Goal: Communication & Community: Answer question/provide support

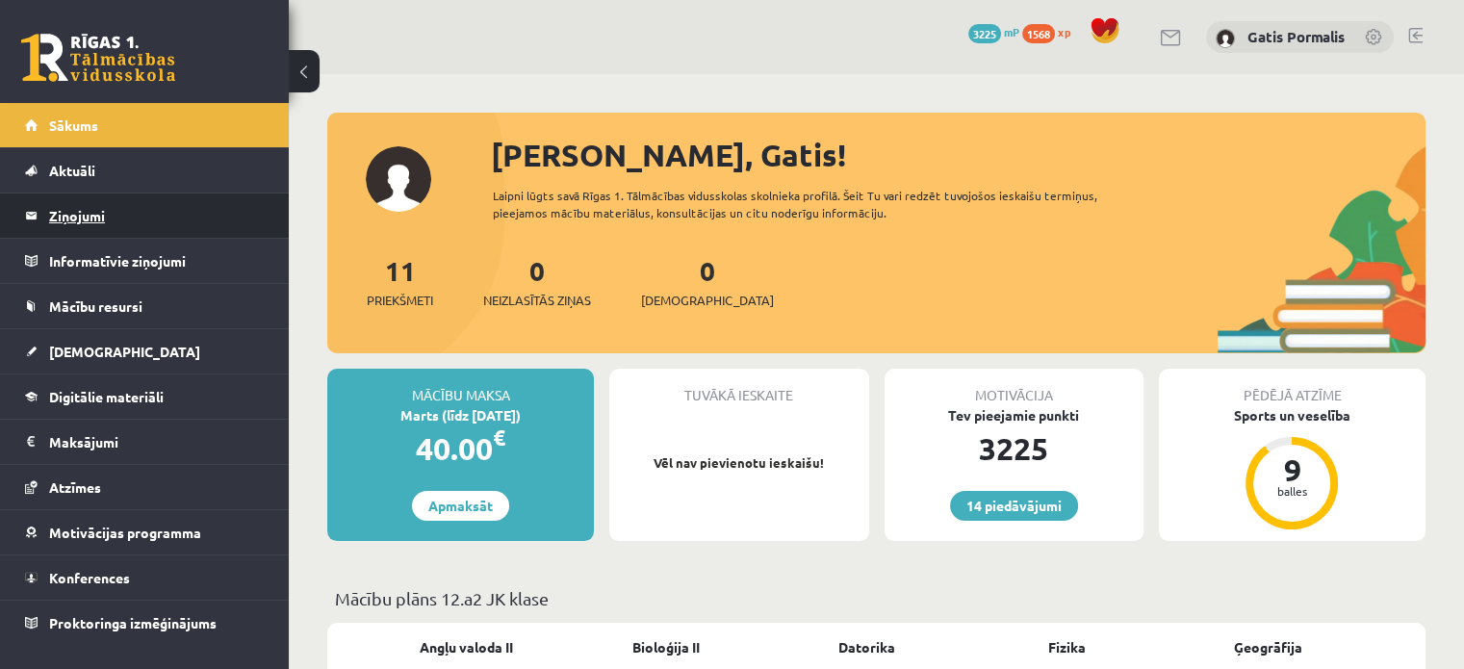
click at [156, 212] on legend "Ziņojumi 0" at bounding box center [157, 216] width 216 height 44
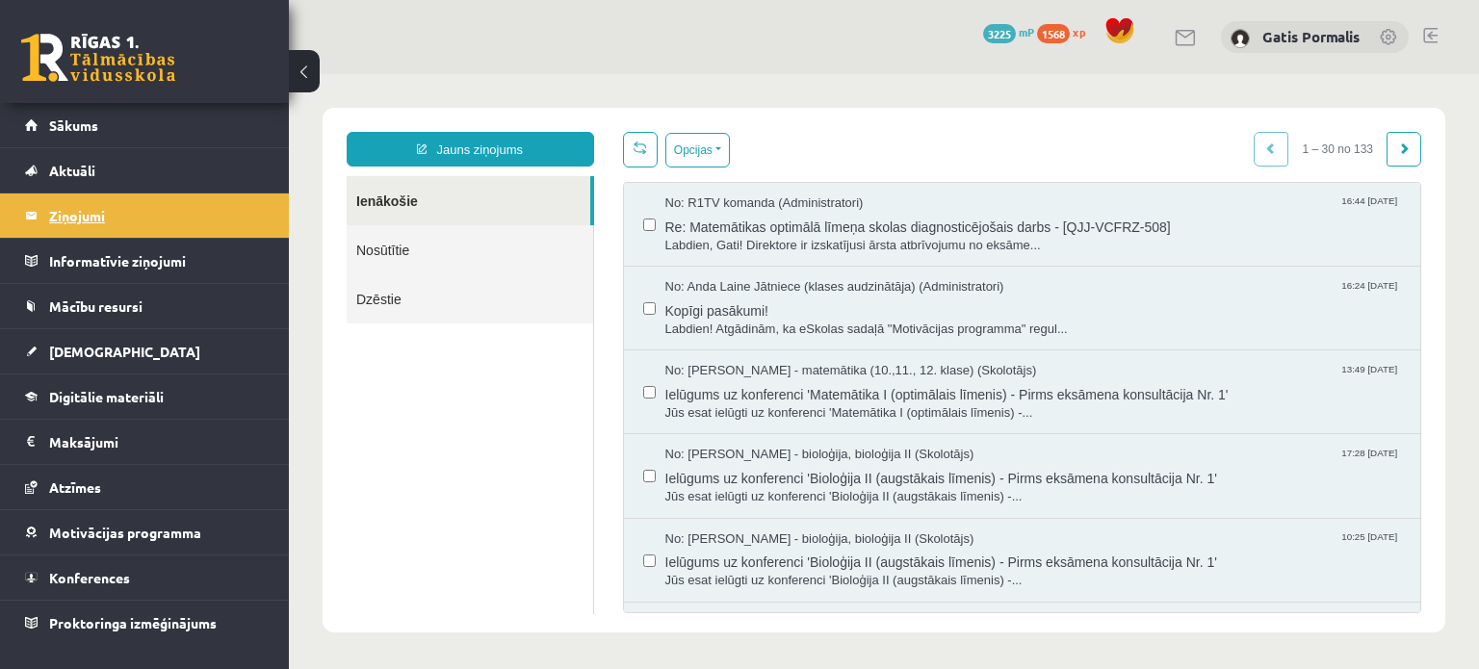
click at [721, 224] on span "Re: Matemātikas optimālā līmeņa skolas diagnosticējošais darbs - [QJJ-VCFRZ-508]" at bounding box center [1033, 225] width 736 height 24
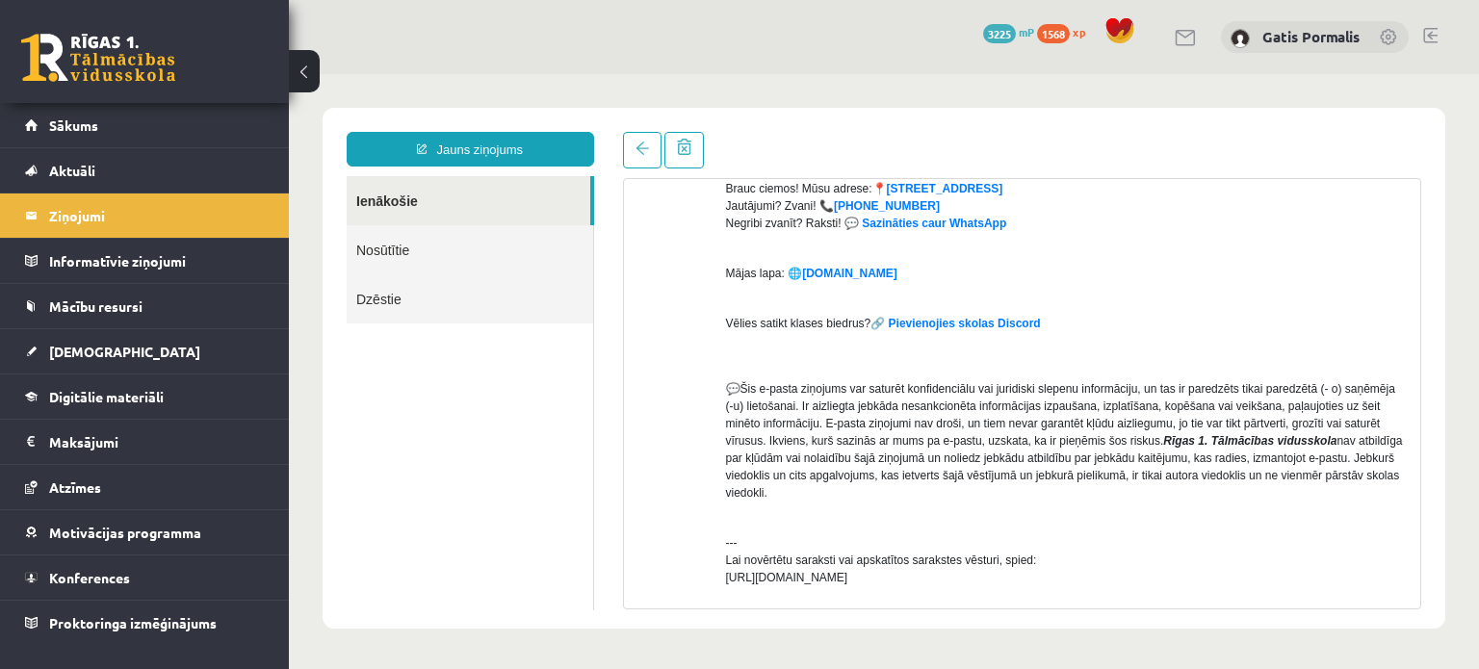
scroll to position [516, 0]
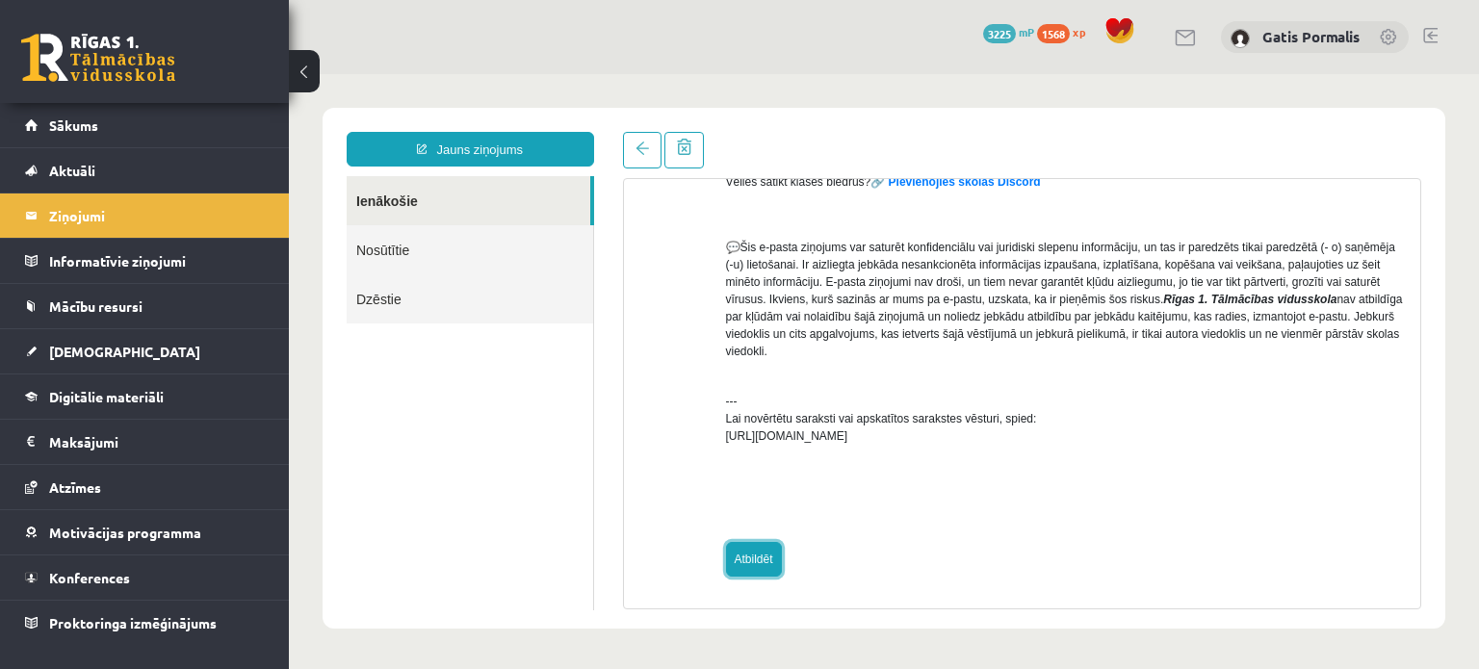
click at [754, 566] on link "Atbildēt" at bounding box center [754, 559] width 56 height 35
type input "**********"
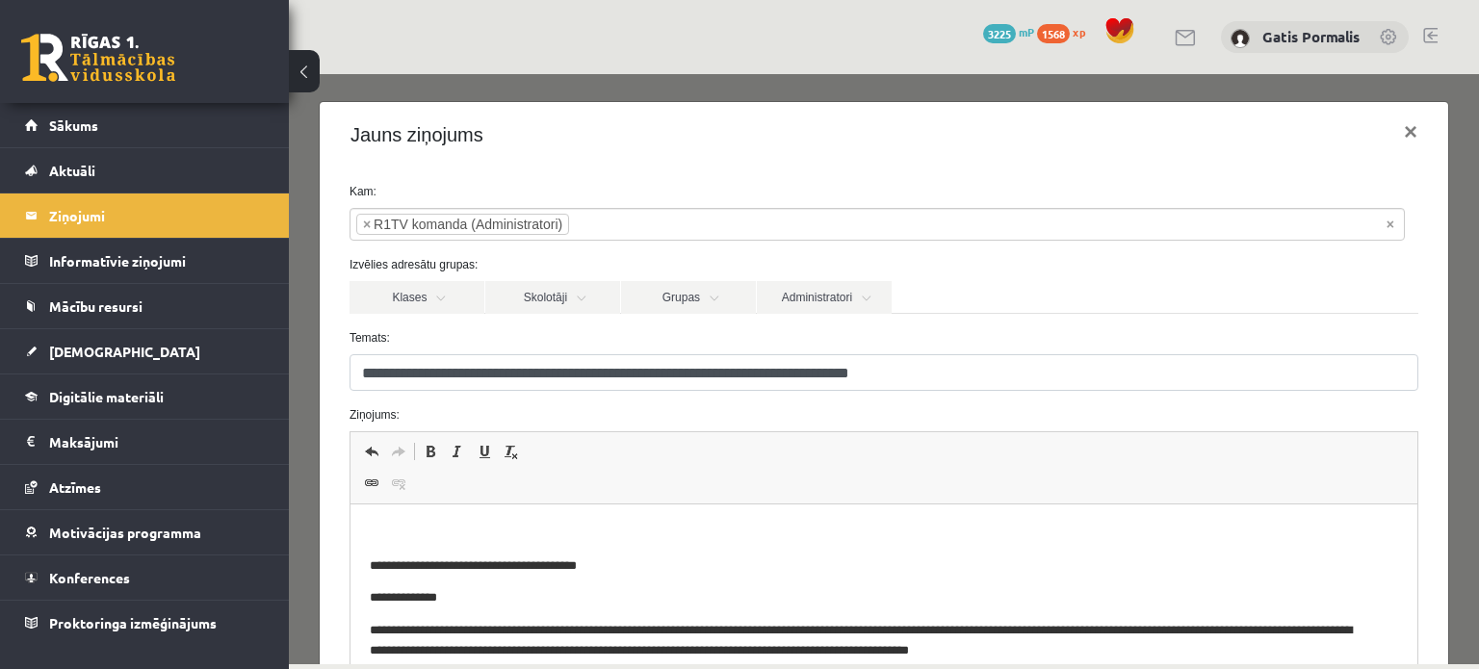
click at [546, 529] on p "Bagātinātā teksta redaktors, wiswyg-editor-47433799133880-1760537924-882" at bounding box center [883, 534] width 1028 height 20
click at [92, 134] on link "Sākums" at bounding box center [145, 125] width 240 height 44
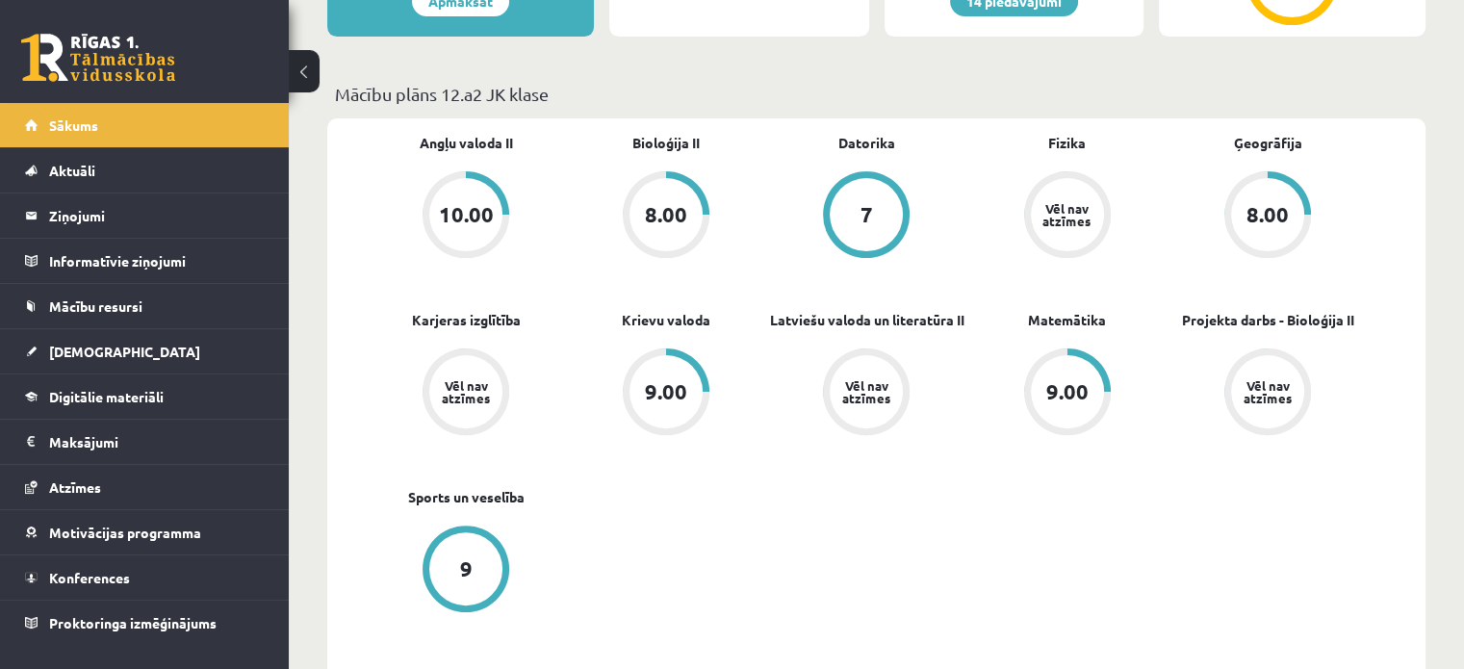
scroll to position [478, 0]
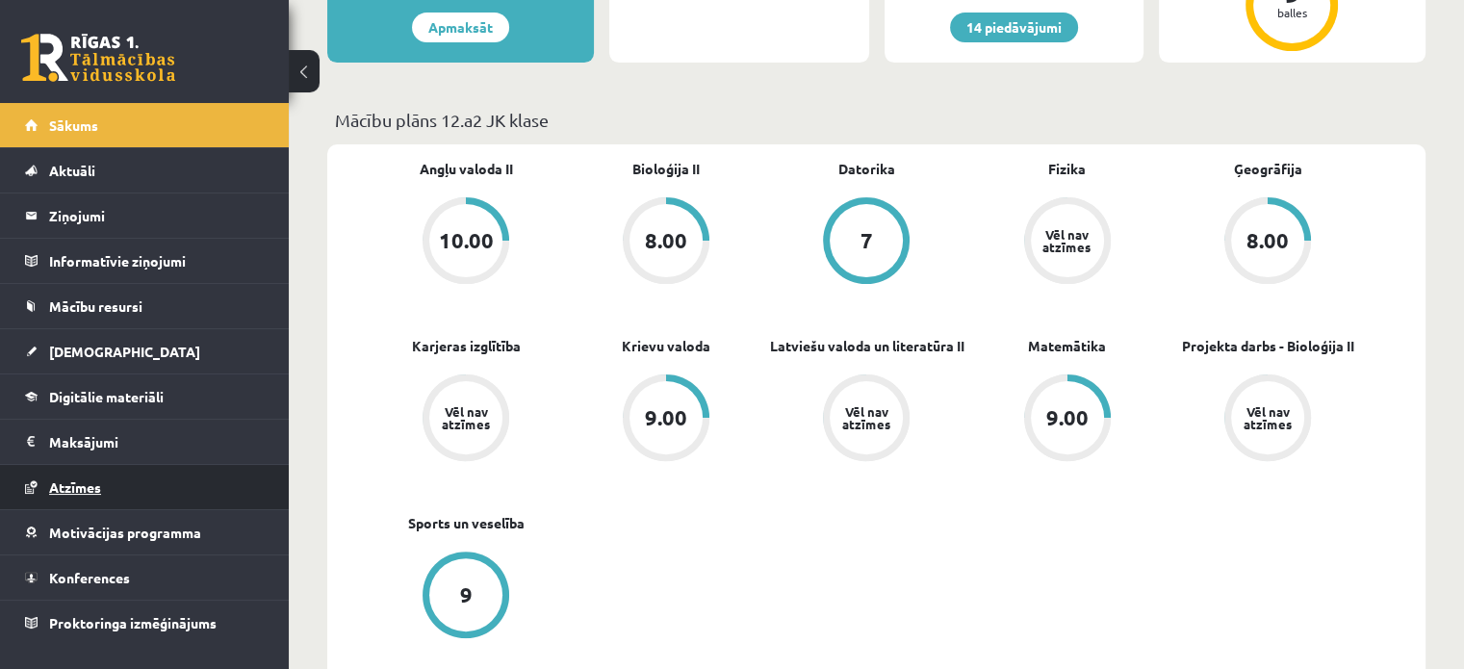
click at [83, 480] on span "Atzīmes" at bounding box center [75, 486] width 52 height 17
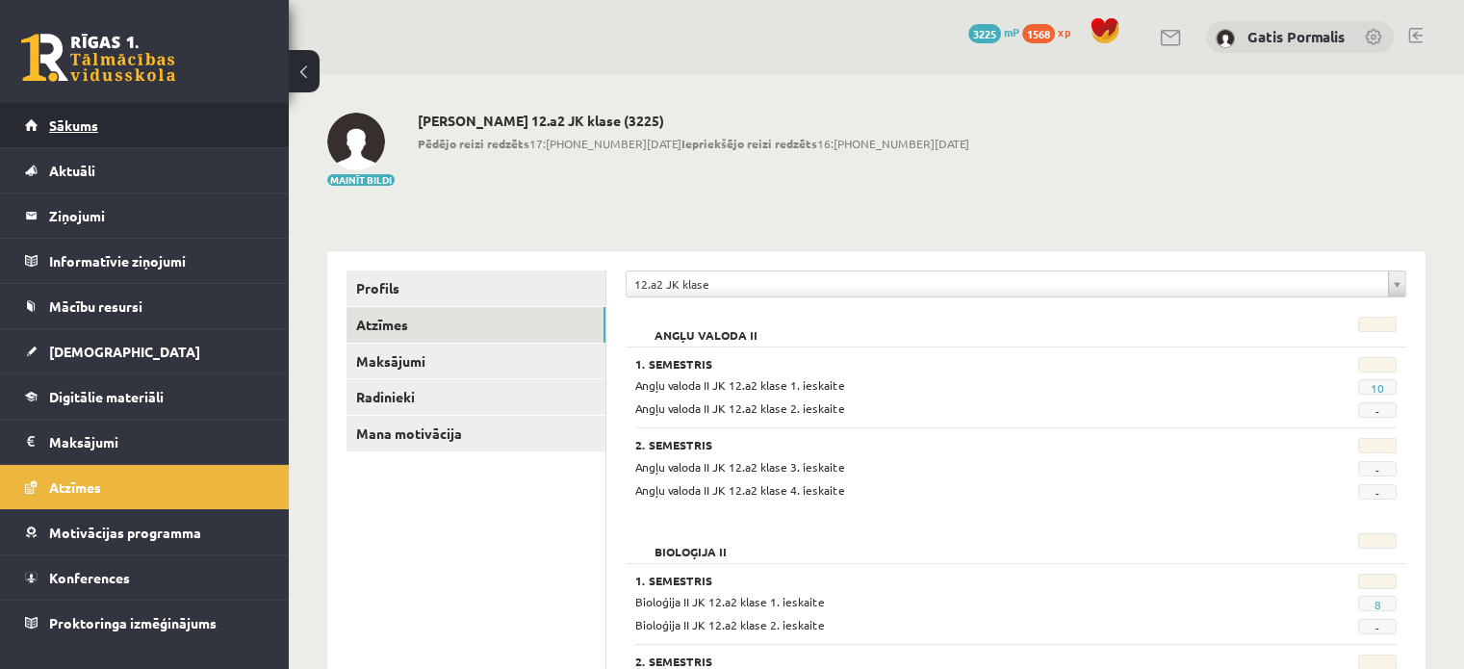
click at [81, 128] on span "Sākums" at bounding box center [73, 124] width 49 height 17
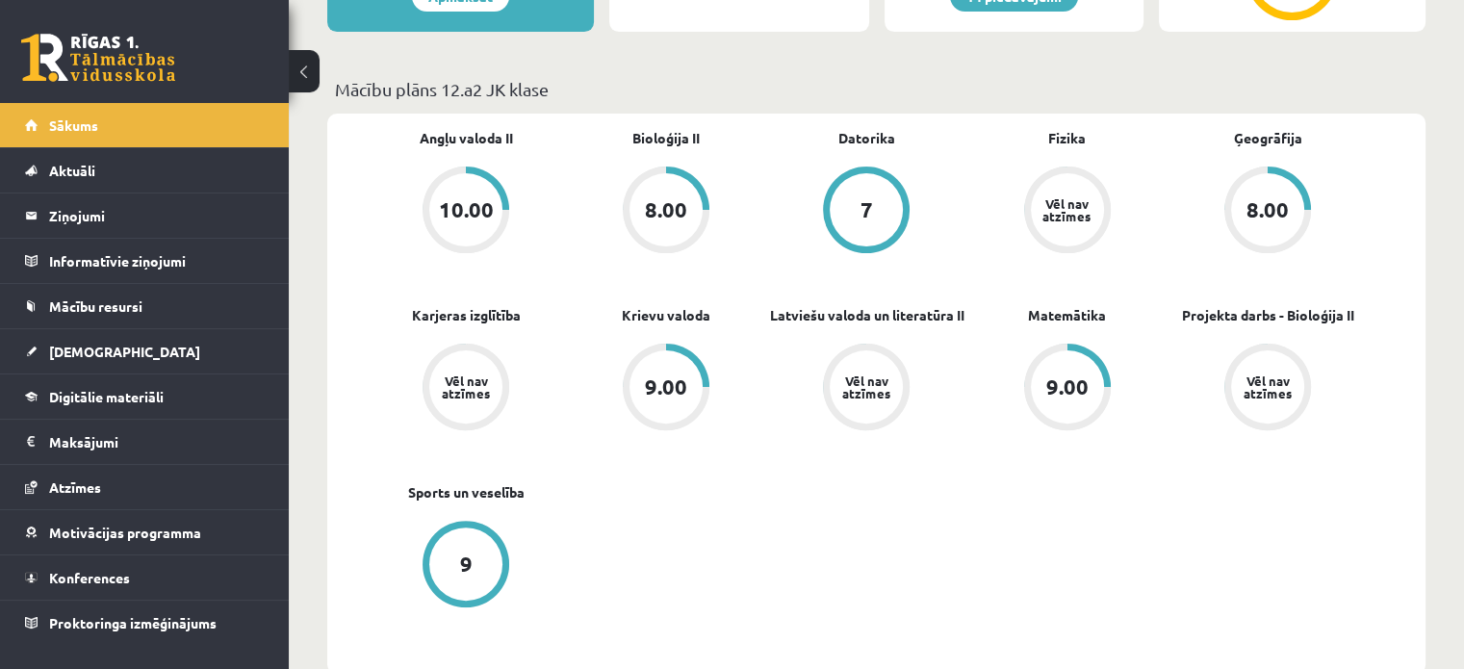
scroll to position [513, 0]
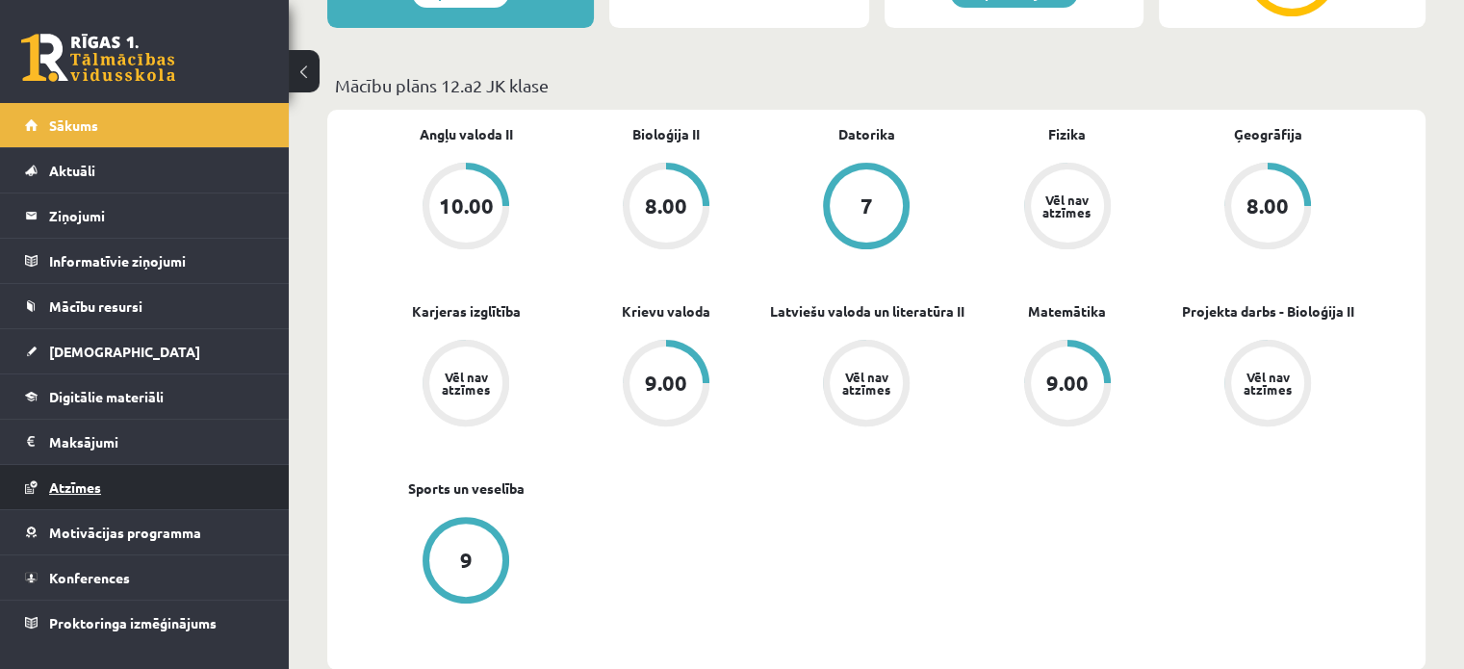
click at [84, 486] on span "Atzīmes" at bounding box center [75, 486] width 52 height 17
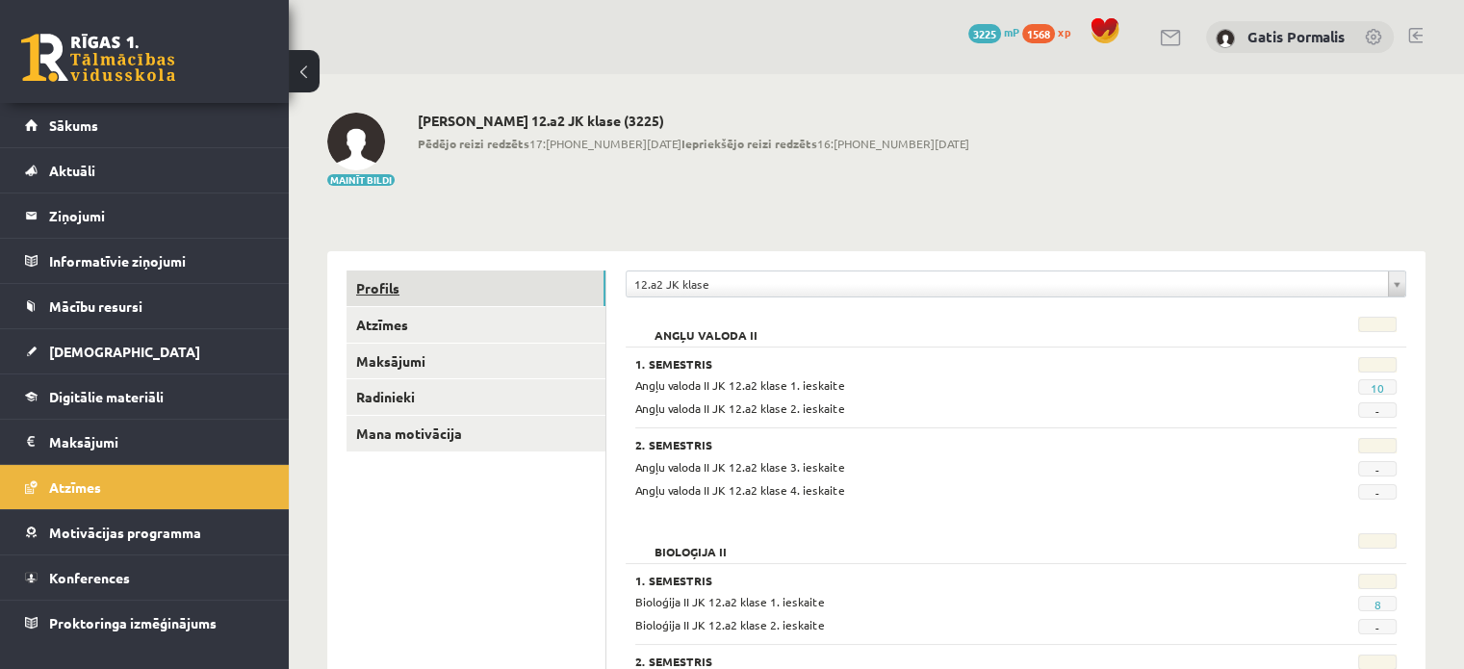
click at [357, 288] on link "Profils" at bounding box center [476, 289] width 259 height 36
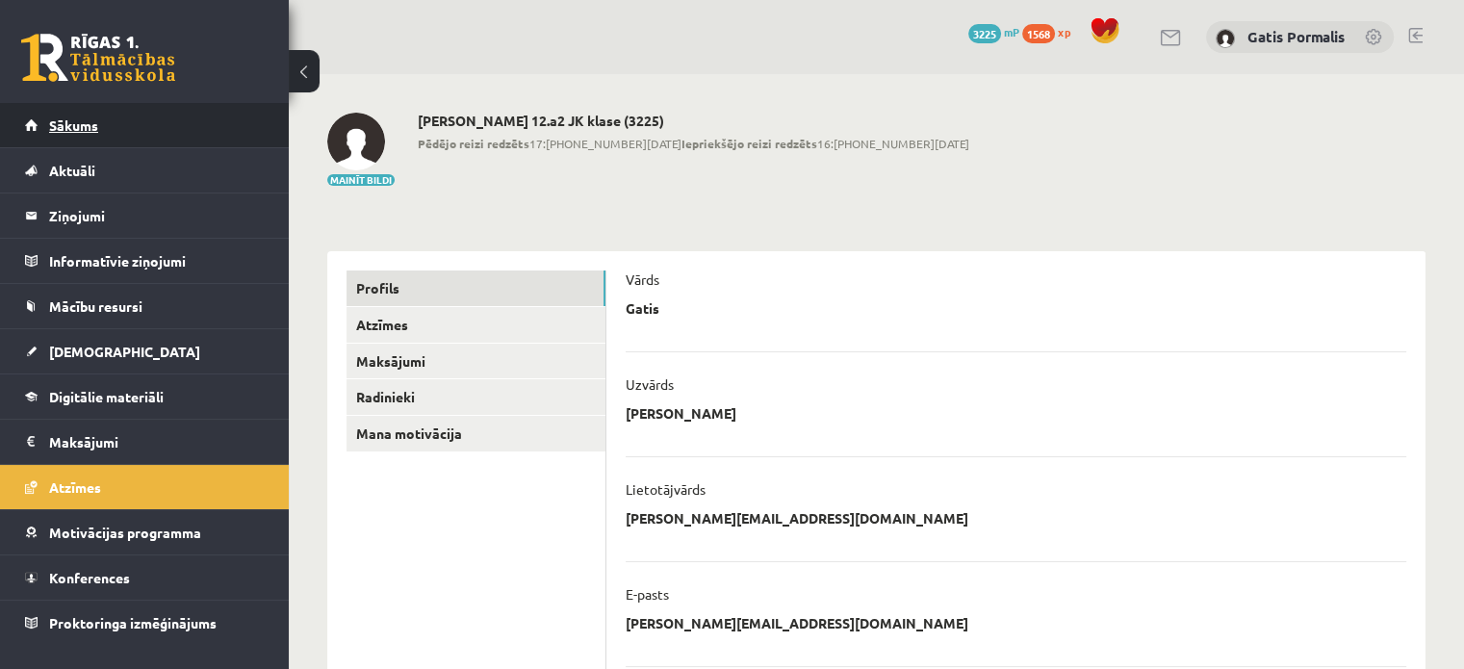
click at [81, 127] on span "Sākums" at bounding box center [73, 124] width 49 height 17
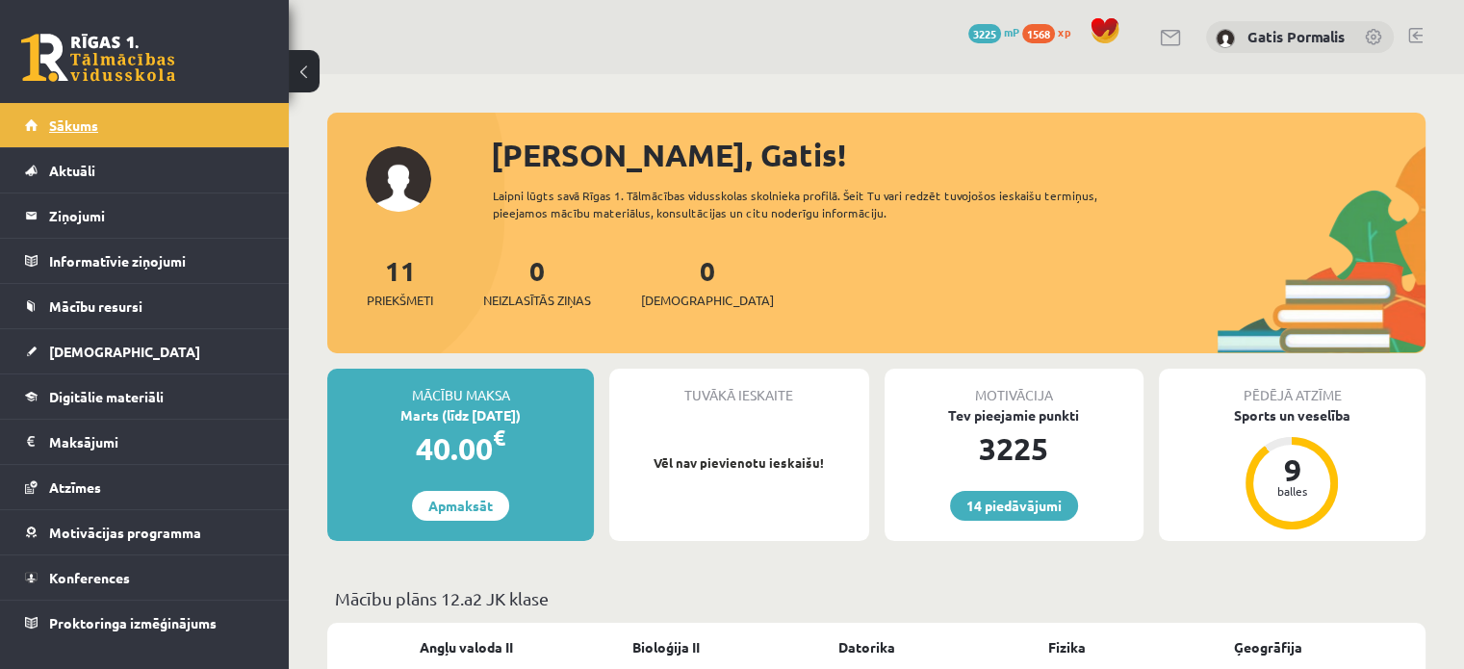
click at [76, 128] on span "Sākums" at bounding box center [73, 124] width 49 height 17
